Goal: Task Accomplishment & Management: Manage account settings

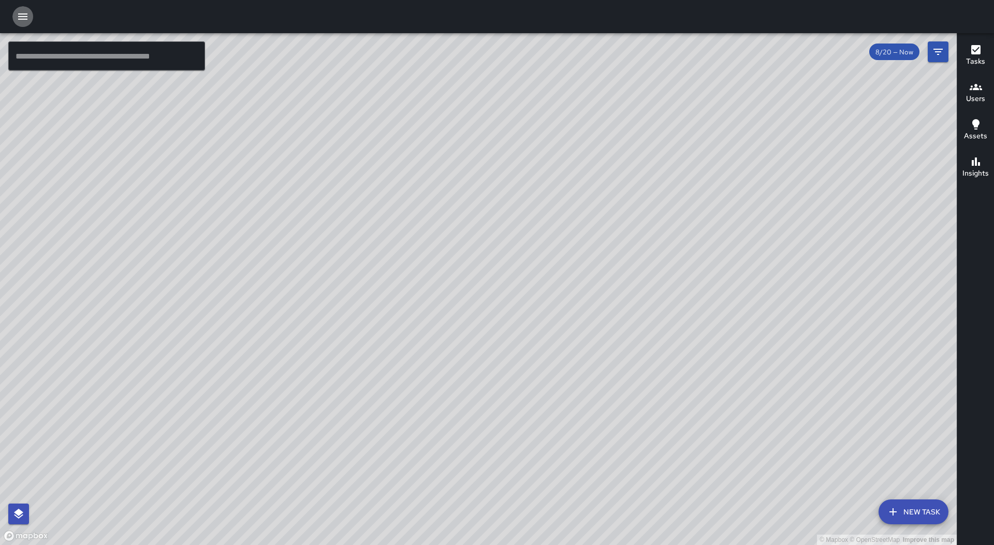
click at [23, 21] on icon "button" at bounding box center [23, 16] width 12 height 12
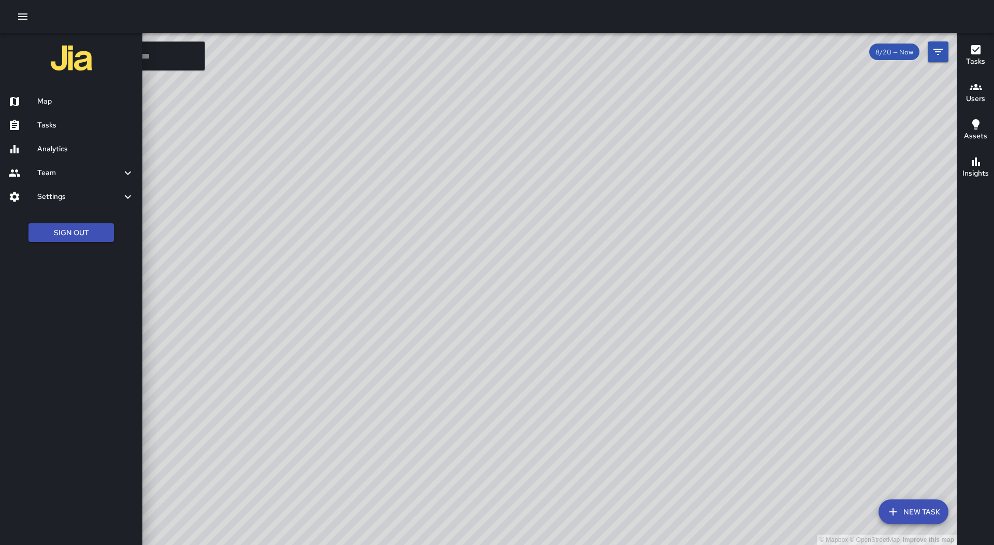
click at [81, 136] on link "Tasks" at bounding box center [71, 125] width 142 height 24
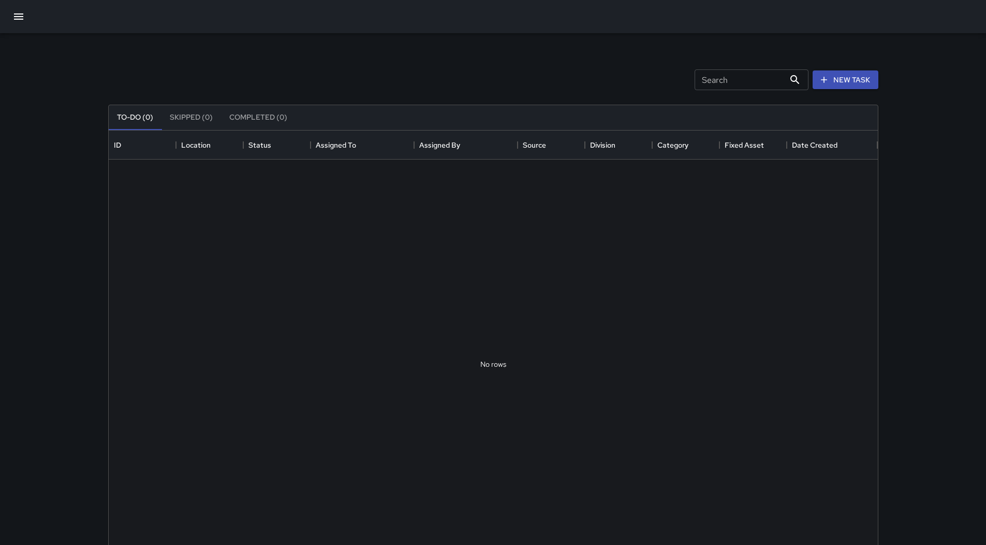
scroll to position [431, 762]
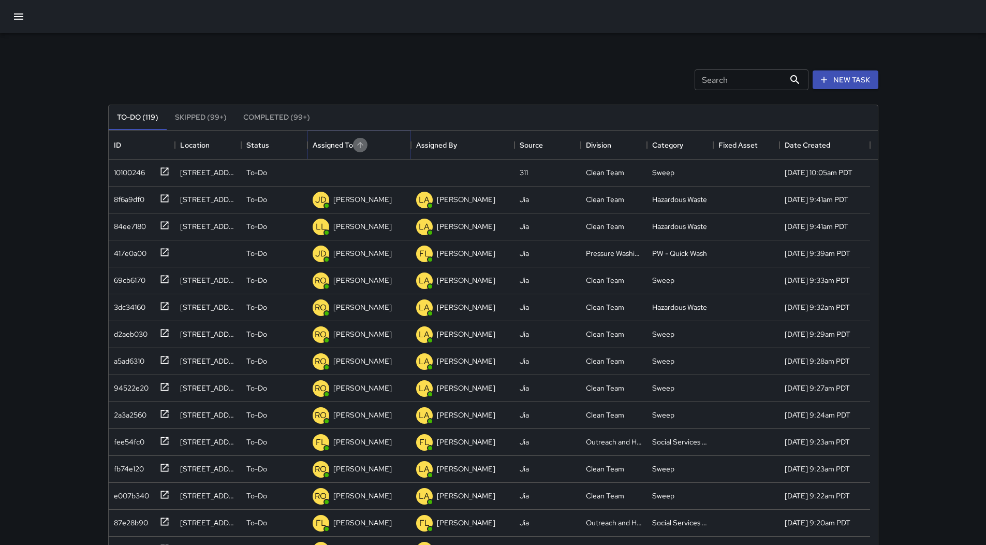
click at [361, 149] on icon "Sort" at bounding box center [360, 144] width 9 height 9
click at [159, 168] on icon at bounding box center [164, 171] width 10 height 10
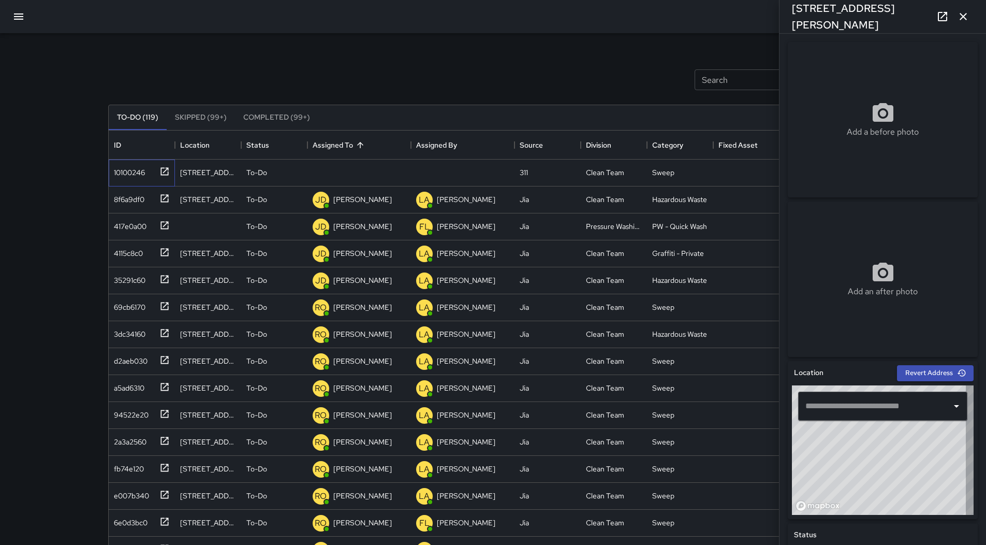
type input "**********"
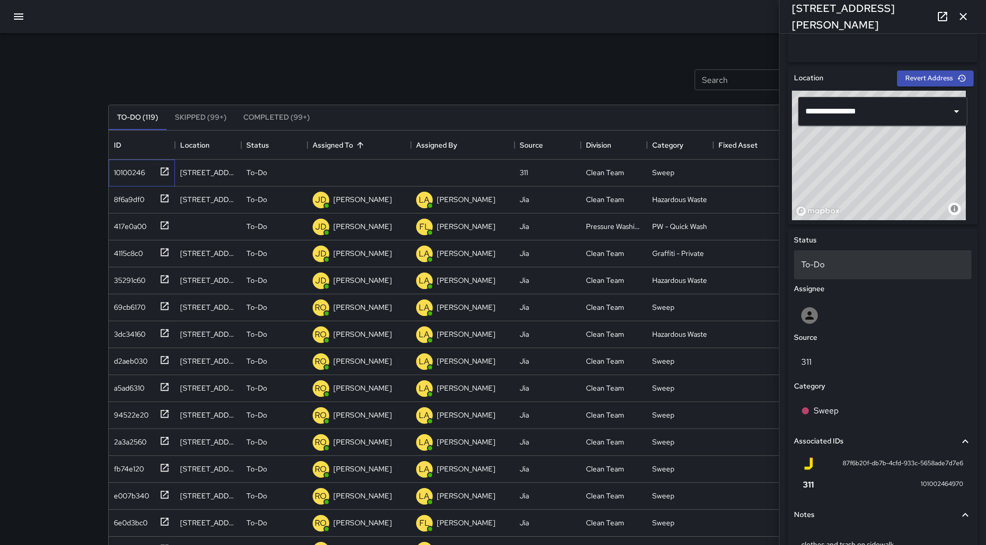
scroll to position [198, 0]
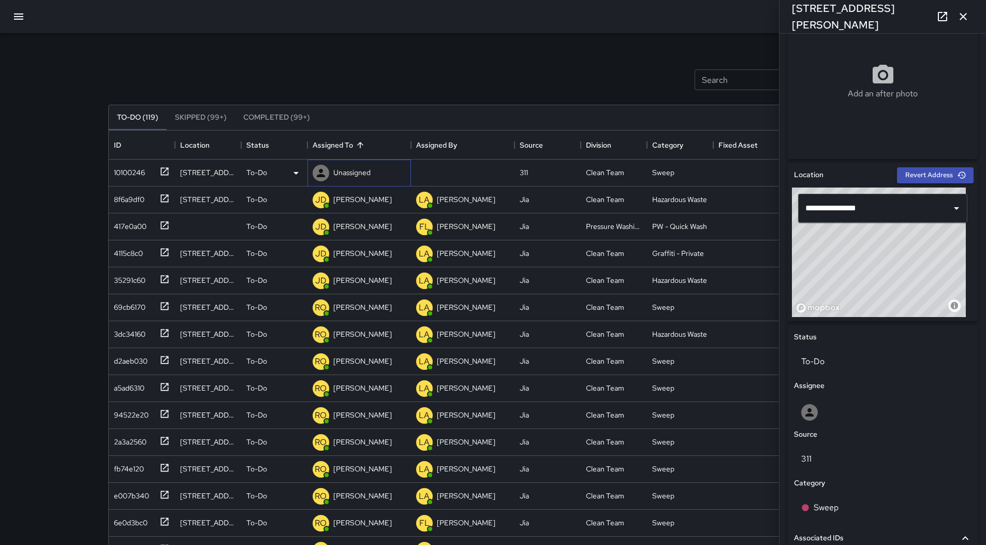
click at [356, 168] on p "Unassigned" at bounding box center [351, 172] width 37 height 10
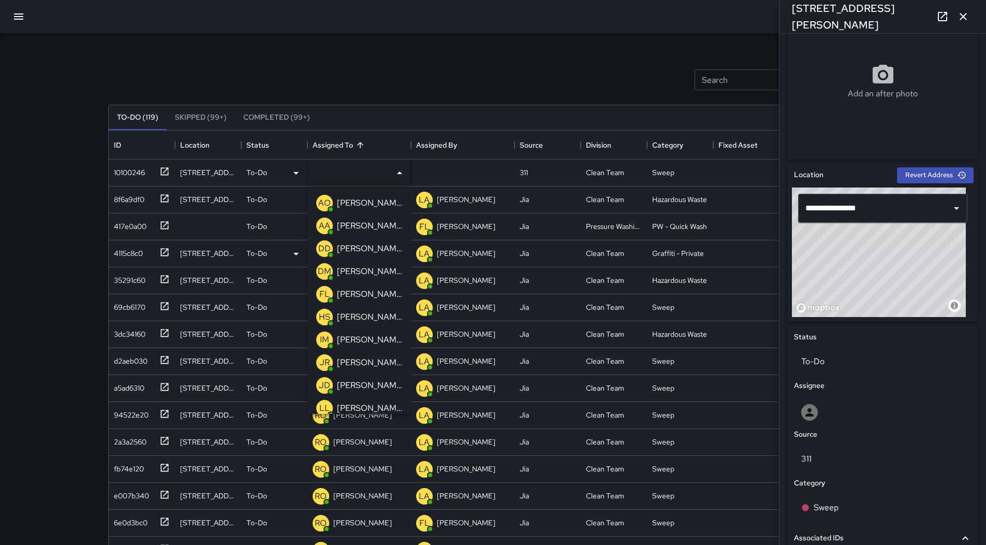
click at [362, 224] on p "[PERSON_NAME]" at bounding box center [369, 225] width 65 height 12
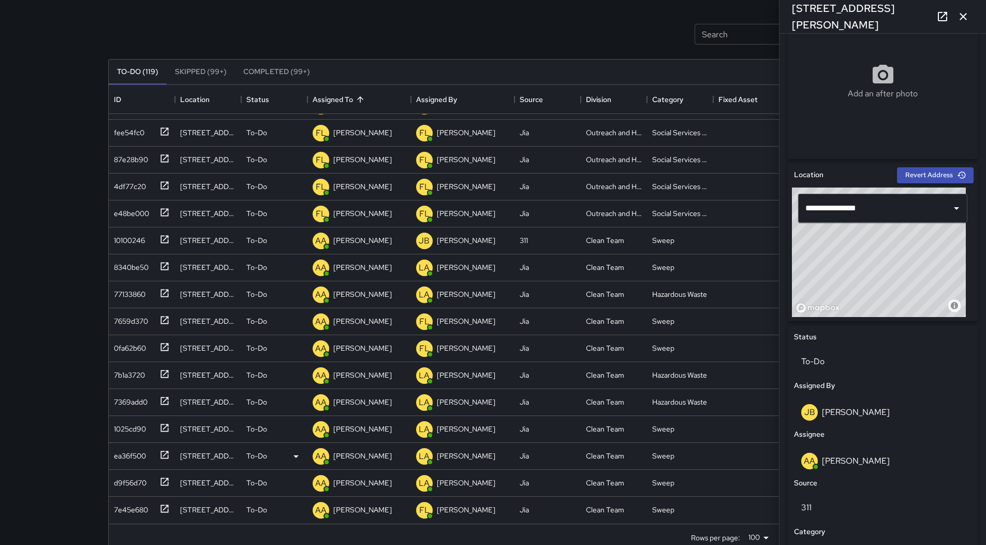
scroll to position [67, 0]
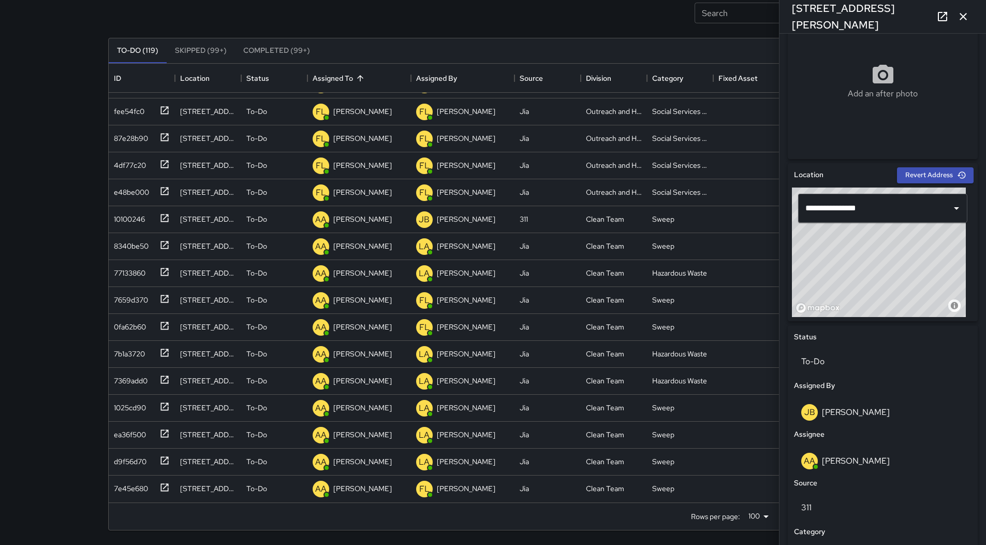
click at [967, 17] on icon "button" at bounding box center [963, 16] width 12 height 12
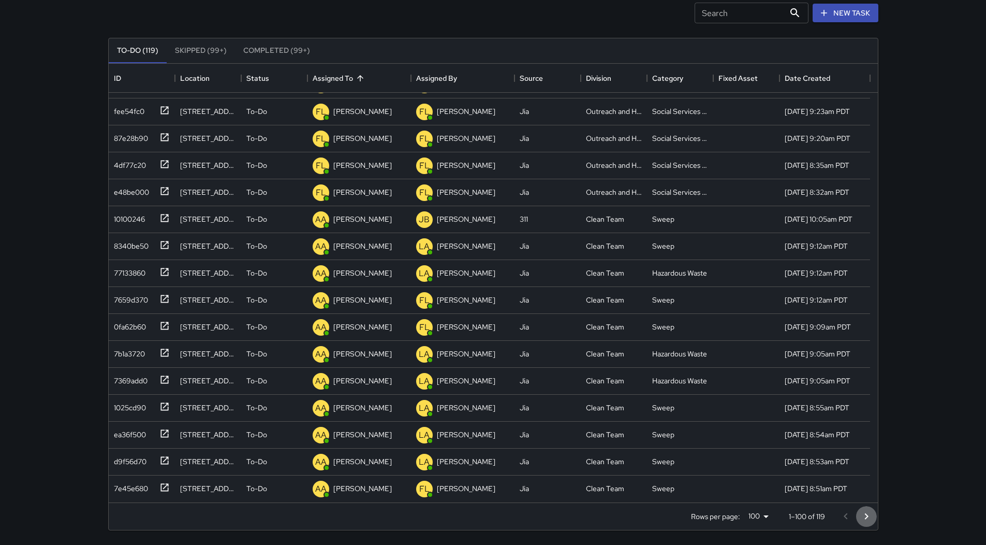
click at [866, 509] on button "Go to next page" at bounding box center [866, 516] width 21 height 21
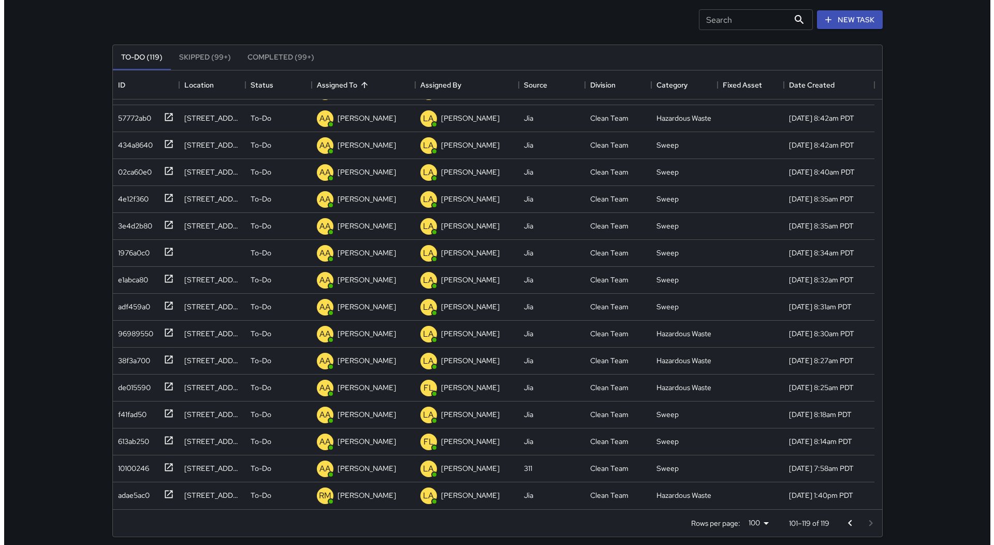
scroll to position [0, 0]
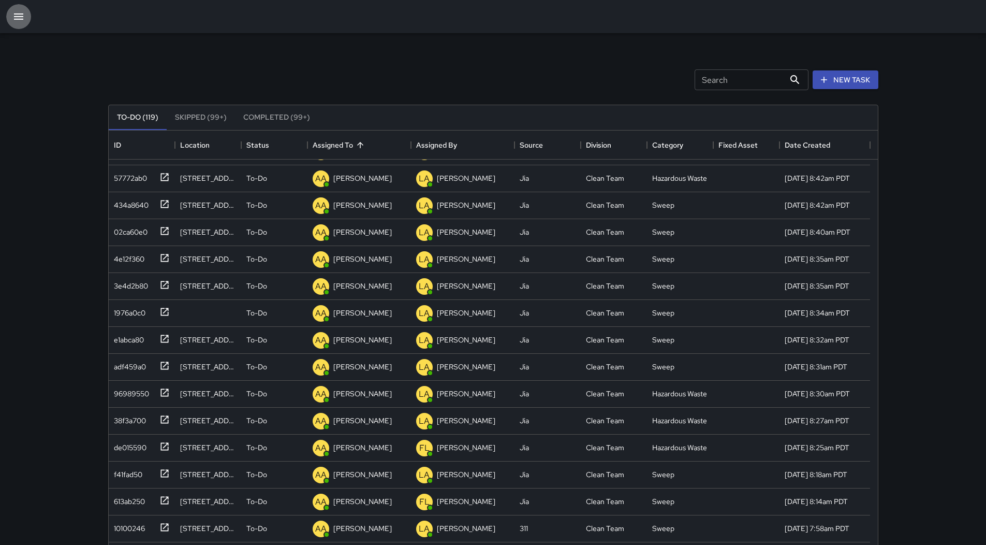
click at [17, 17] on icon "button" at bounding box center [18, 16] width 9 height 6
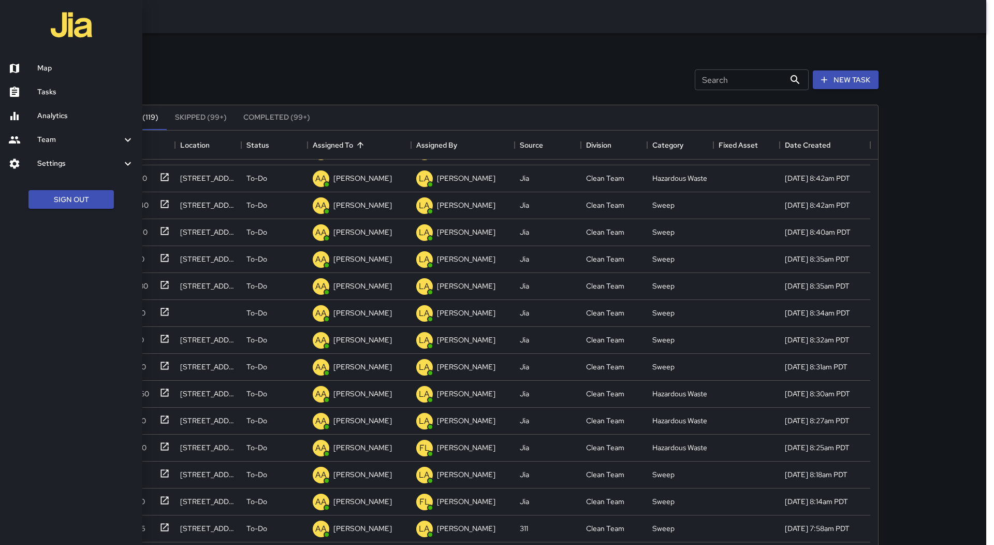
click at [37, 58] on link "Map" at bounding box center [71, 68] width 142 height 24
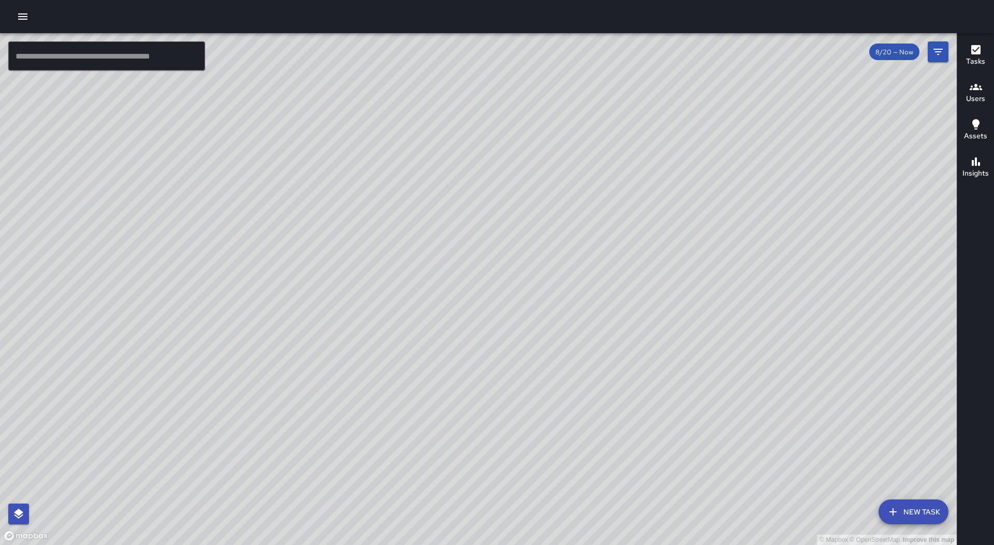
drag, startPoint x: 683, startPoint y: 211, endPoint x: 542, endPoint y: 346, distance: 195.9
click at [558, 432] on div "© Mapbox © OpenStreetMap Improve this map" at bounding box center [478, 288] width 957 height 511
drag, startPoint x: 312, startPoint y: 430, endPoint x: 480, endPoint y: 280, distance: 225.1
click at [480, 280] on div "© Mapbox © OpenStreetMap Improve this map" at bounding box center [478, 288] width 957 height 511
drag, startPoint x: 332, startPoint y: 360, endPoint x: 381, endPoint y: 259, distance: 112.3
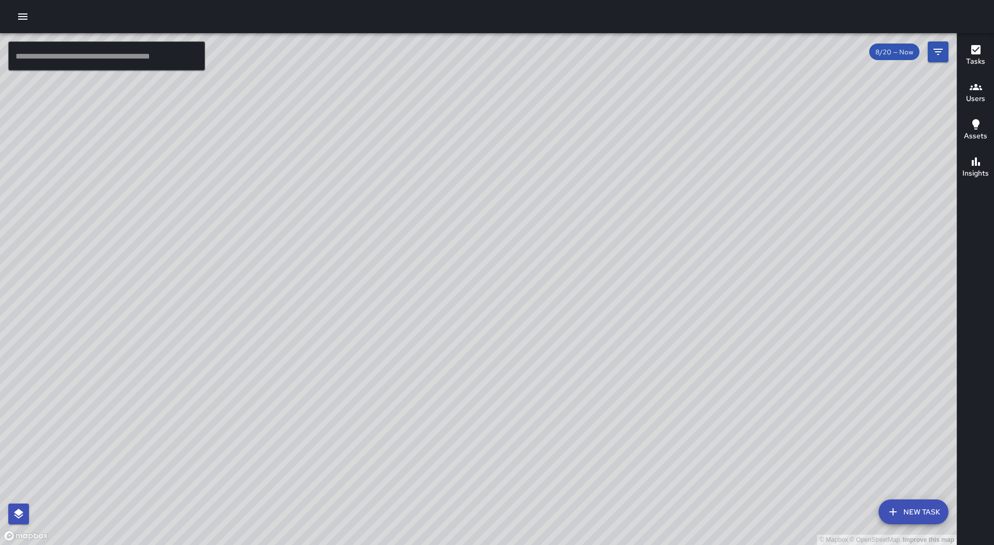
click at [381, 259] on div "© Mapbox © OpenStreetMap Improve this map" at bounding box center [478, 288] width 957 height 511
drag, startPoint x: 389, startPoint y: 363, endPoint x: 396, endPoint y: 338, distance: 26.7
click at [396, 338] on div "© Mapbox © OpenStreetMap Improve this map" at bounding box center [478, 288] width 957 height 511
